Goal: Transaction & Acquisition: Purchase product/service

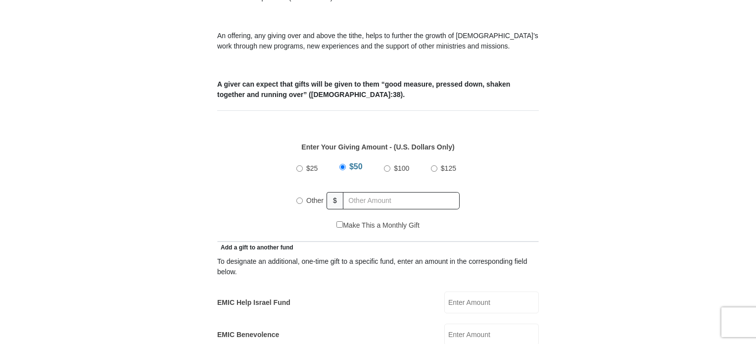
scroll to position [354, 0]
click at [297, 197] on input "Other" at bounding box center [299, 200] width 6 height 6
radio input "true"
click at [369, 191] on input "text" at bounding box center [402, 199] width 113 height 17
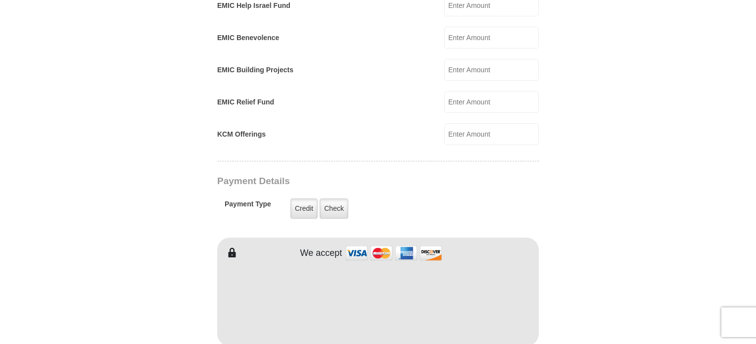
scroll to position [678, 0]
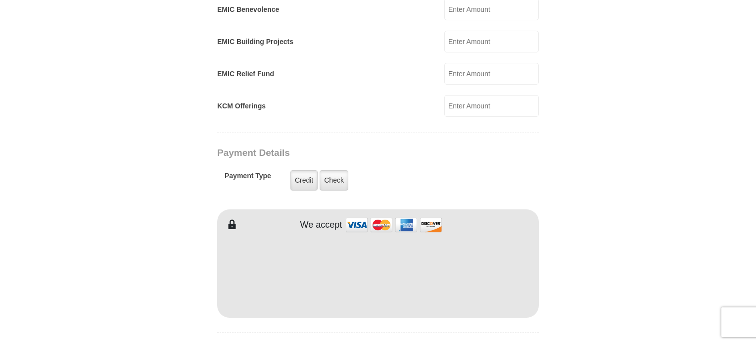
type input "838."
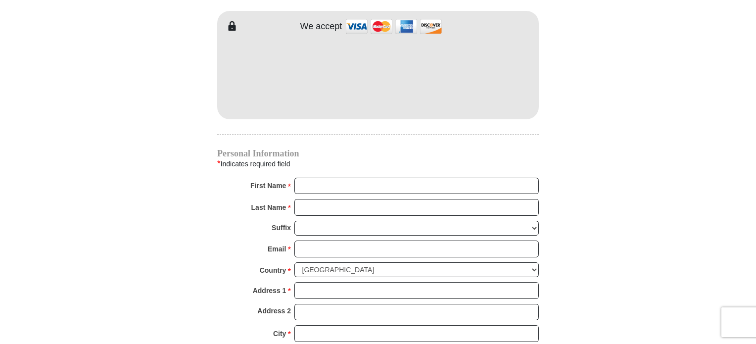
scroll to position [881, 0]
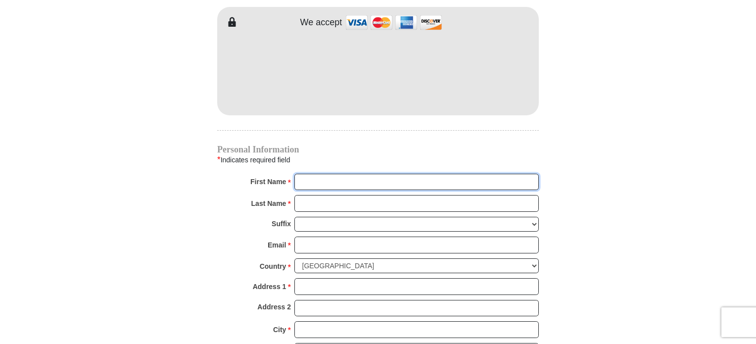
click at [323, 174] on input "First Name *" at bounding box center [416, 182] width 244 height 17
type input "Erica"
click at [354, 195] on input "Last Name *" at bounding box center [416, 203] width 244 height 17
type input "Potter"
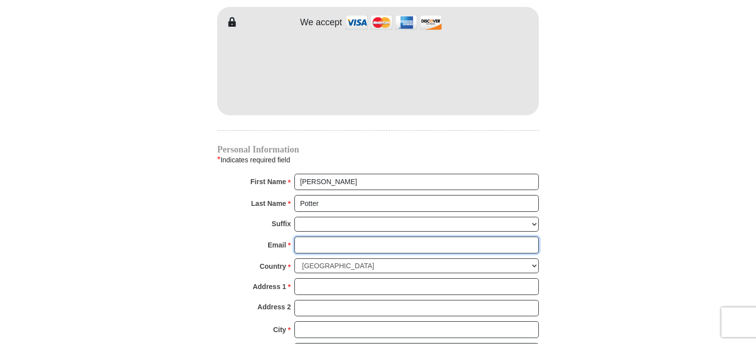
click at [315, 237] on input "Email *" at bounding box center [416, 245] width 244 height 17
type input "eaptx2002@yahoo.com"
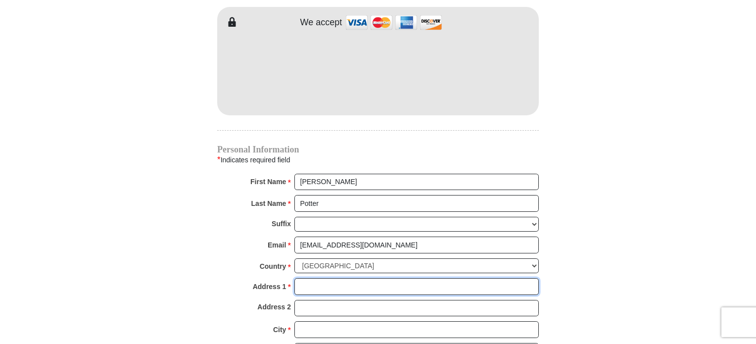
click at [334, 278] on input "Address 1 *" at bounding box center [416, 286] width 244 height 17
type input "5904 So Cooper St 104 98"
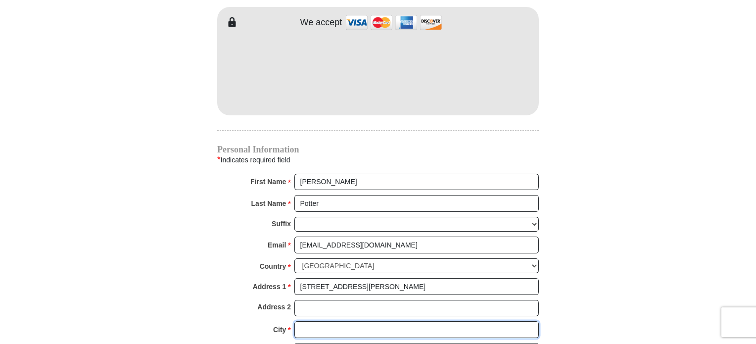
click at [322, 321] on input "City *" at bounding box center [416, 329] width 244 height 17
type input "Arlington"
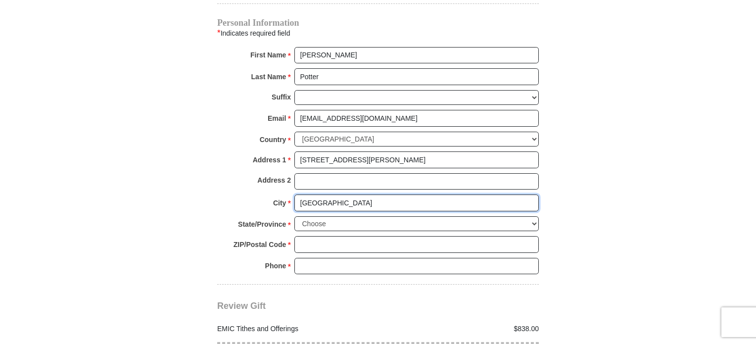
scroll to position [1034, 0]
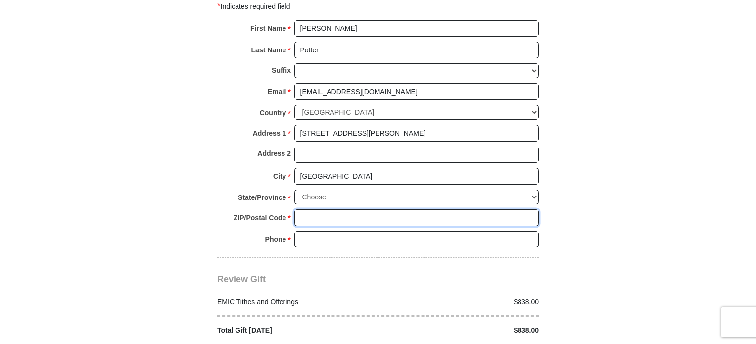
click at [301, 209] on input "ZIP/Postal Code *" at bounding box center [416, 217] width 244 height 17
type input "76017"
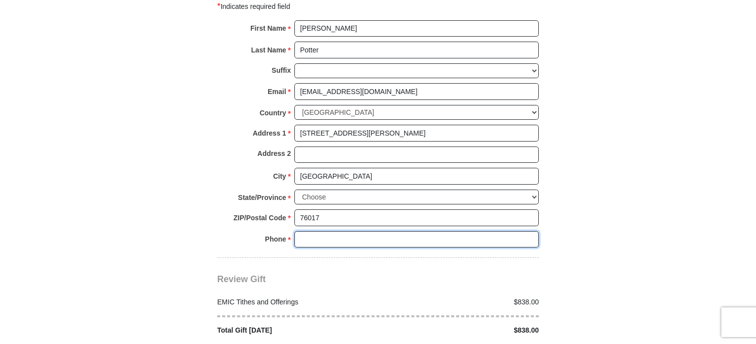
click at [349, 231] on input "Phone * *" at bounding box center [416, 239] width 244 height 17
type input "214 794 1967"
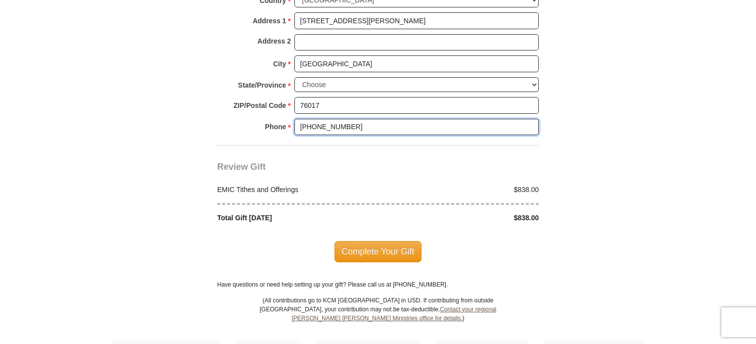
scroll to position [1148, 0]
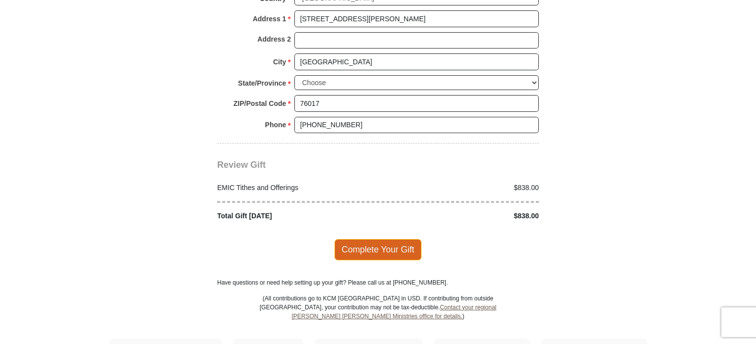
click at [388, 239] on span "Complete Your Gift" at bounding box center [378, 249] width 88 height 21
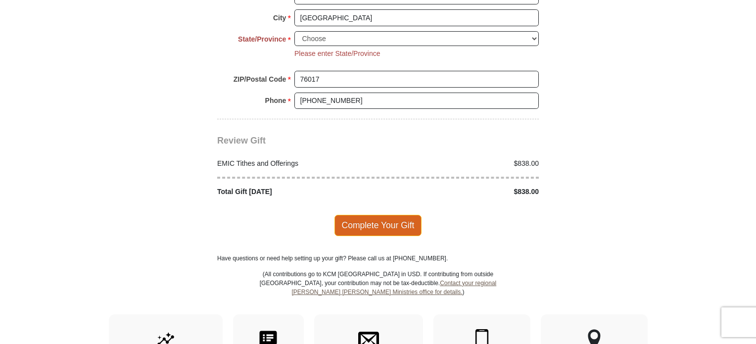
scroll to position [1197, 0]
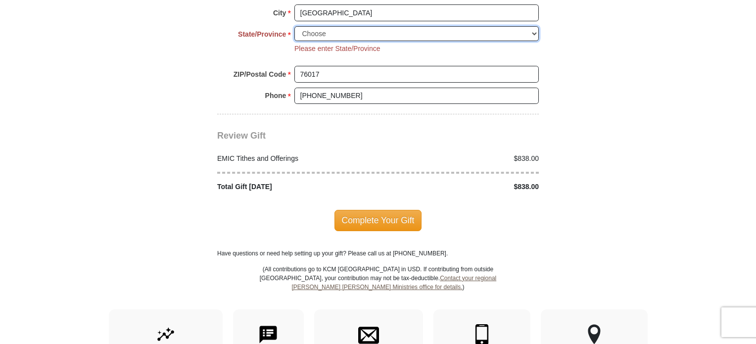
click at [532, 26] on select "Choose Alabama Alaska American Samoa Arizona Arkansas Armed Forces Americas Arm…" at bounding box center [416, 33] width 244 height 15
drag, startPoint x: 526, startPoint y: 17, endPoint x: 402, endPoint y: 11, distance: 124.8
click at [402, 26] on select "Choose Alabama Alaska American Samoa Arizona Arkansas Armed Forces Americas Arm…" at bounding box center [416, 33] width 244 height 15
click at [339, 26] on select "Choose Alabama Alaska American Samoa Arizona Arkansas Armed Forces Americas Arm…" at bounding box center [416, 33] width 244 height 15
select select "TX"
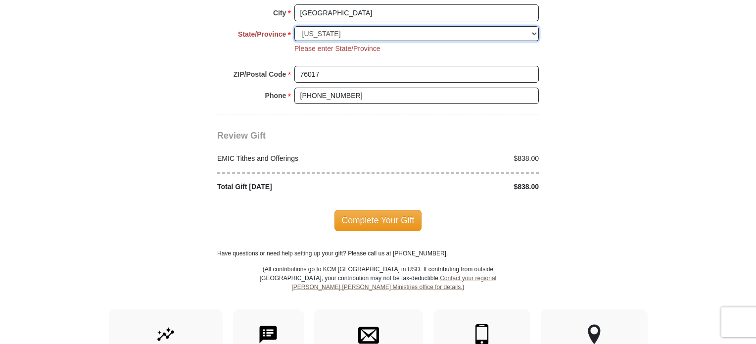
click at [294, 26] on select "Choose Alabama Alaska American Samoa Arizona Arkansas Armed Forces Americas Arm…" at bounding box center [416, 33] width 244 height 15
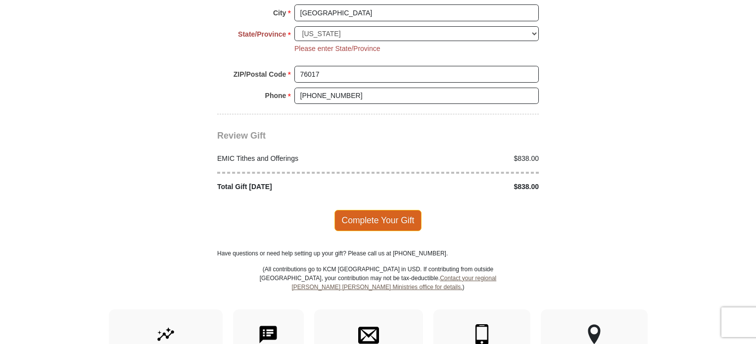
click at [380, 210] on span "Complete Your Gift" at bounding box center [378, 220] width 88 height 21
